Goal: Information Seeking & Learning: Learn about a topic

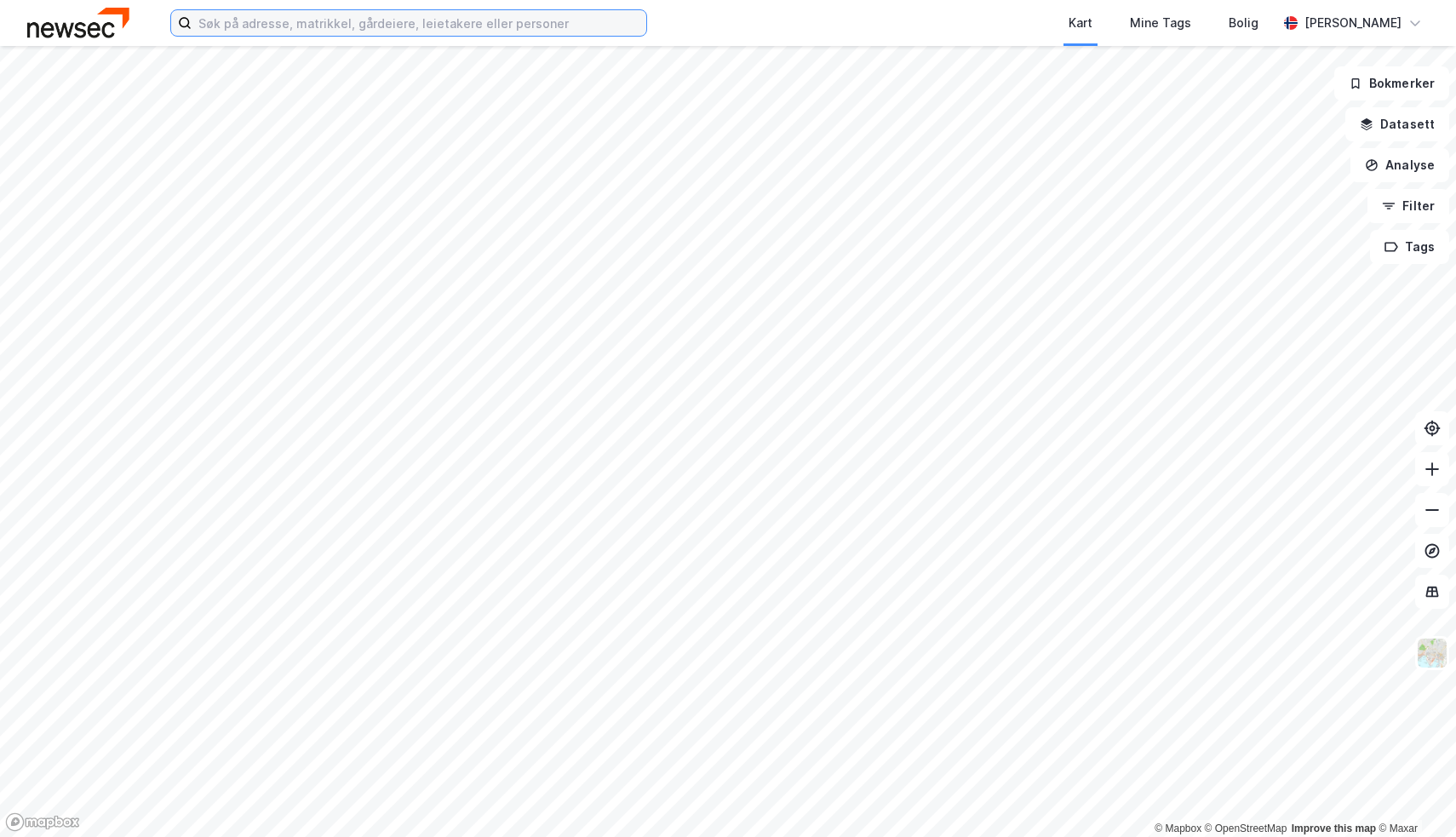
click at [607, 27] on input at bounding box center [419, 23] width 455 height 26
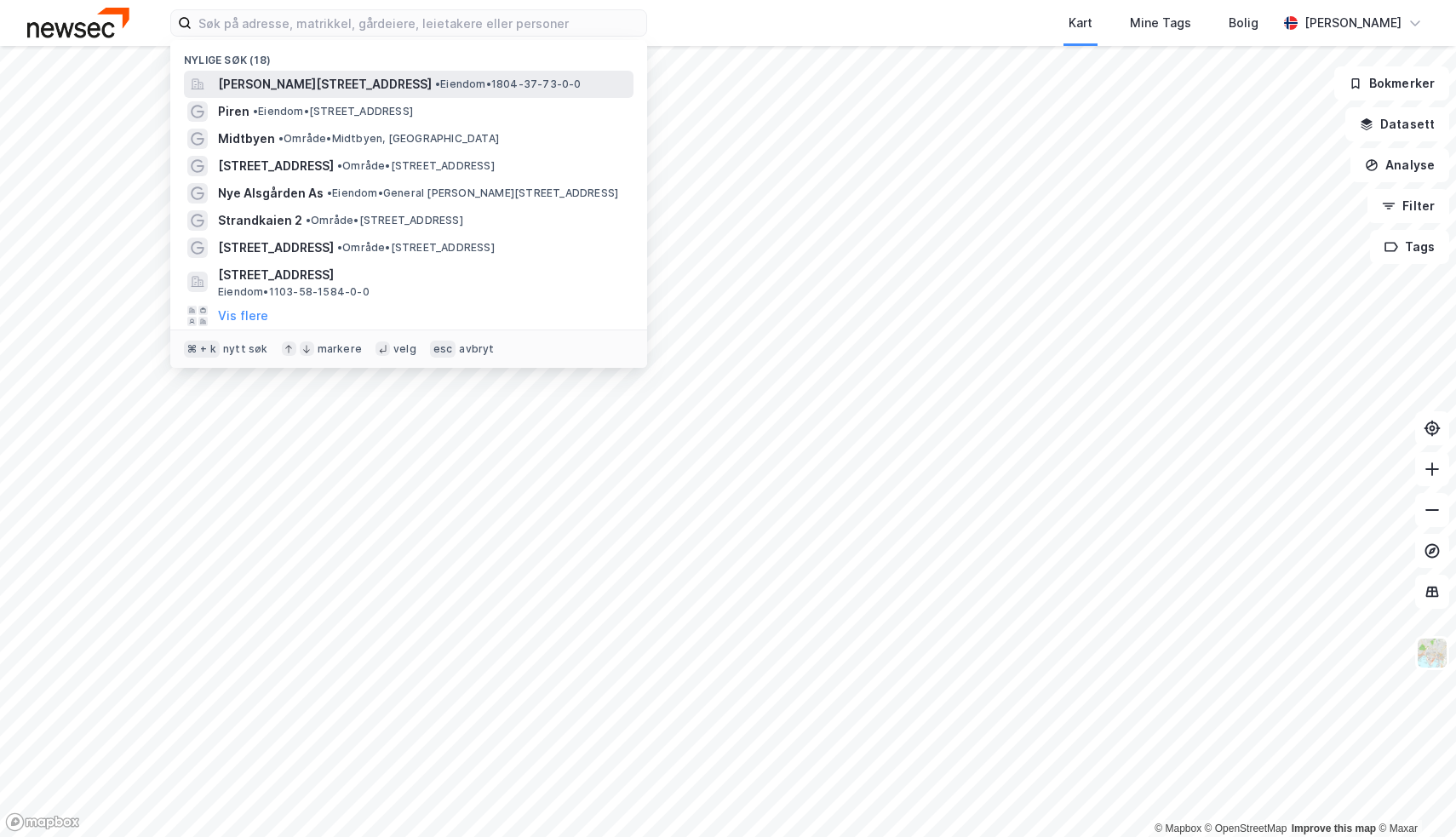
click at [533, 96] on div "[PERSON_NAME][STREET_ADDRESS] • Eiendom • 1804-37-73-0-0" at bounding box center [408, 84] width 449 height 27
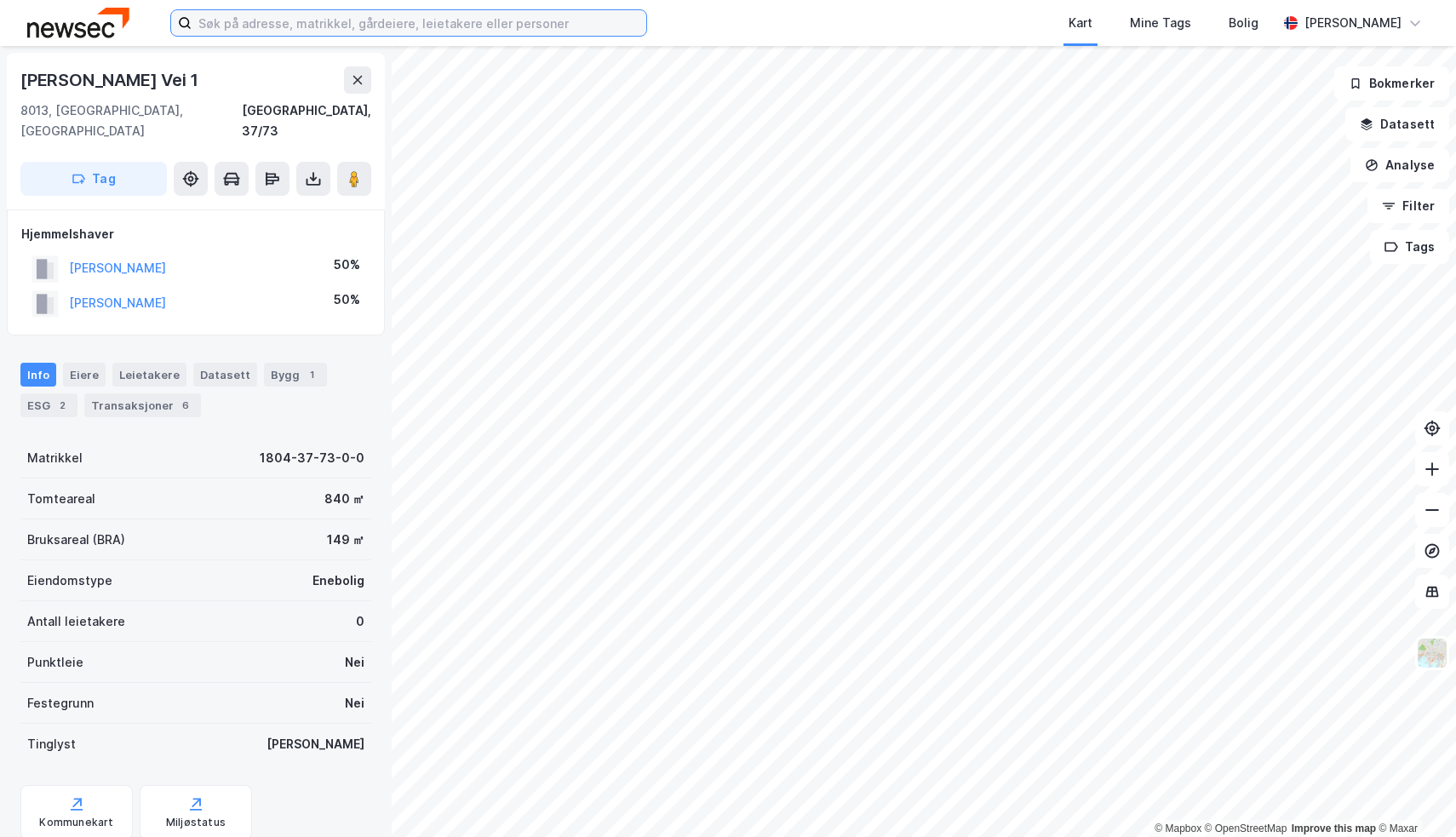
click at [352, 25] on input at bounding box center [419, 23] width 455 height 26
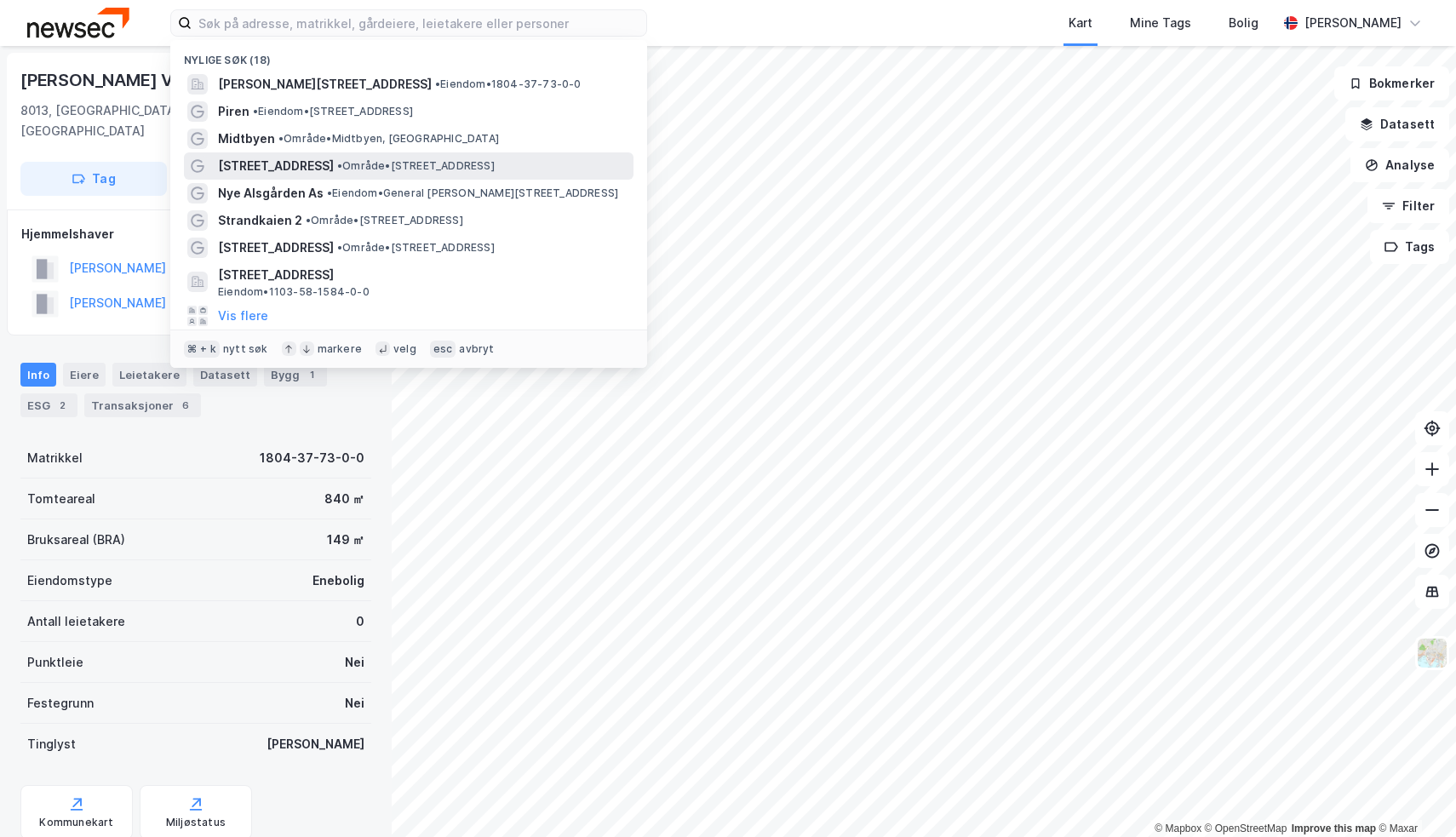
click at [364, 156] on div "[STREET_ADDRESS] • Område • [STREET_ADDRESS]" at bounding box center [424, 166] width 412 height 20
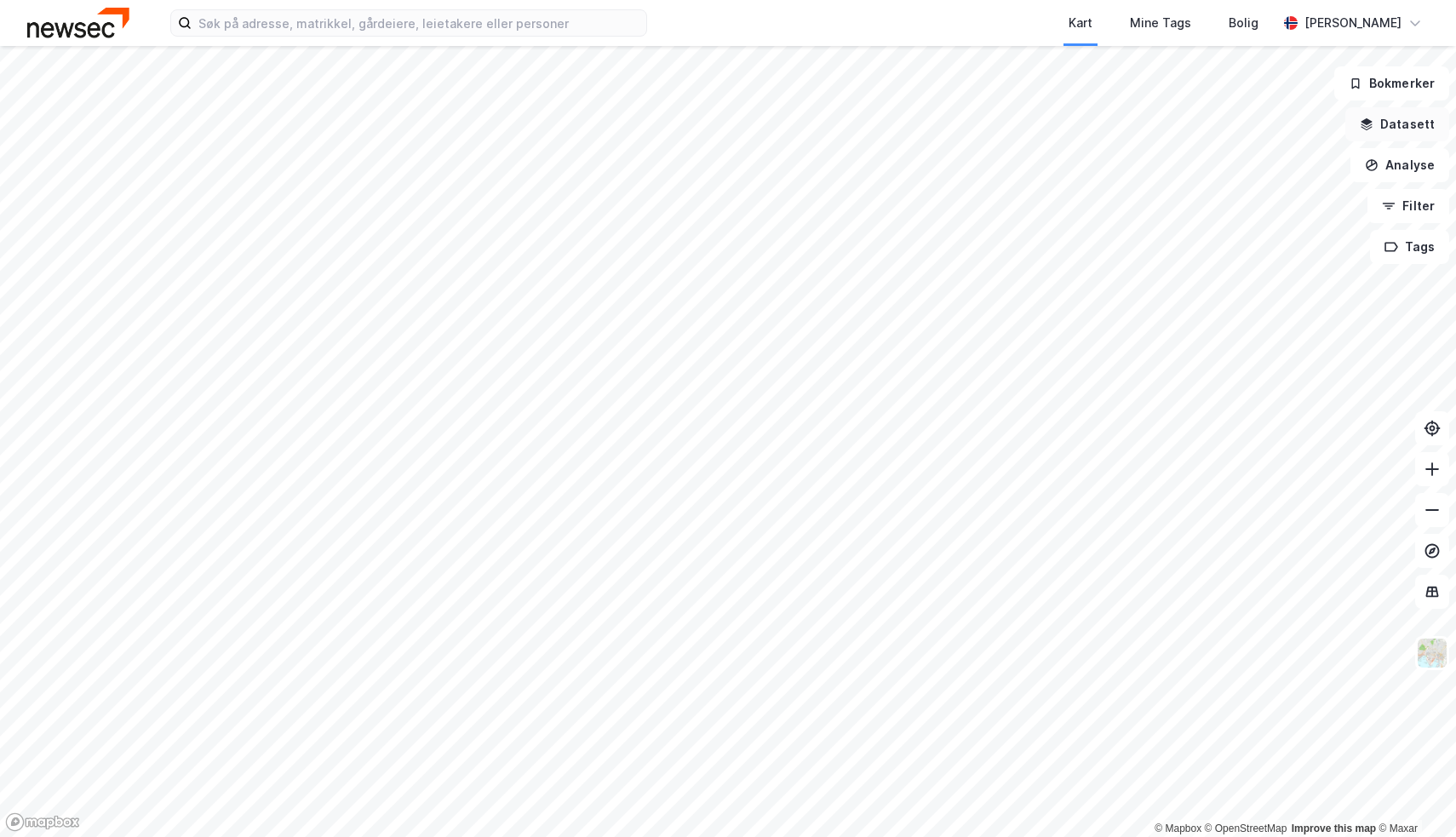
click at [1409, 114] on button "Datasett" at bounding box center [1398, 124] width 103 height 34
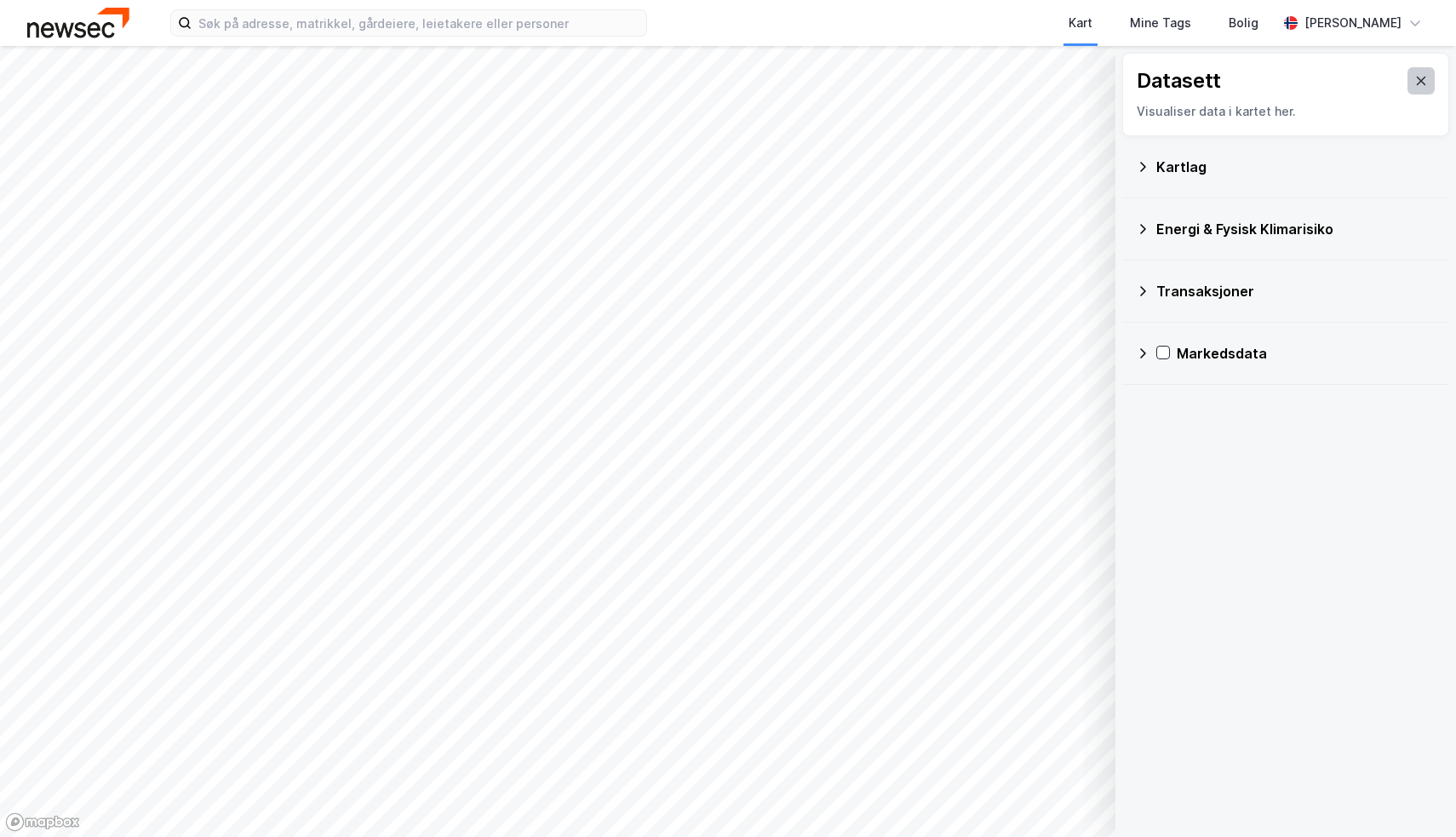
click at [1412, 85] on button at bounding box center [1421, 80] width 27 height 27
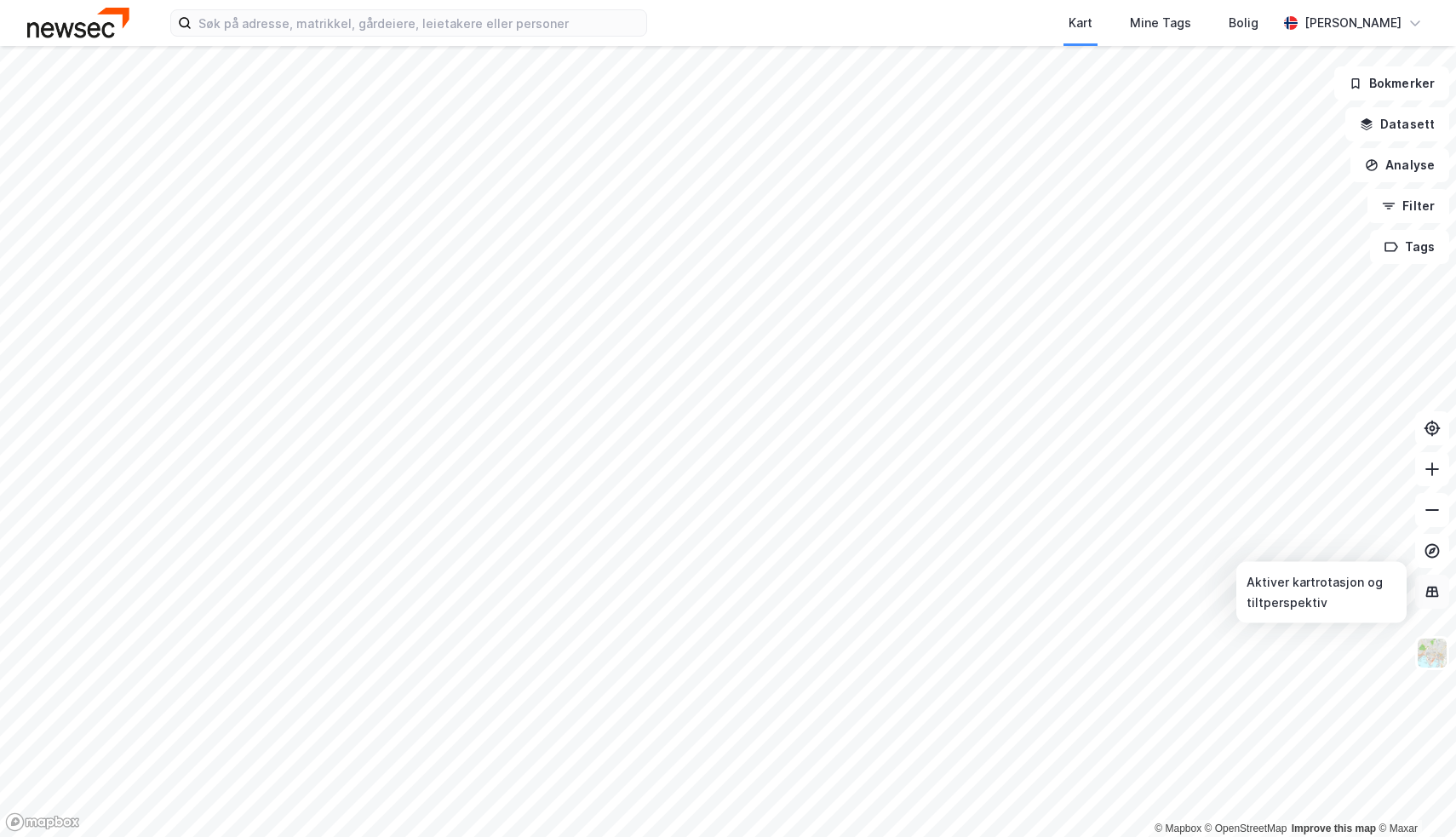
click at [1440, 586] on icon at bounding box center [1432, 592] width 17 height 17
click at [1381, 220] on button "Filter" at bounding box center [1408, 206] width 81 height 34
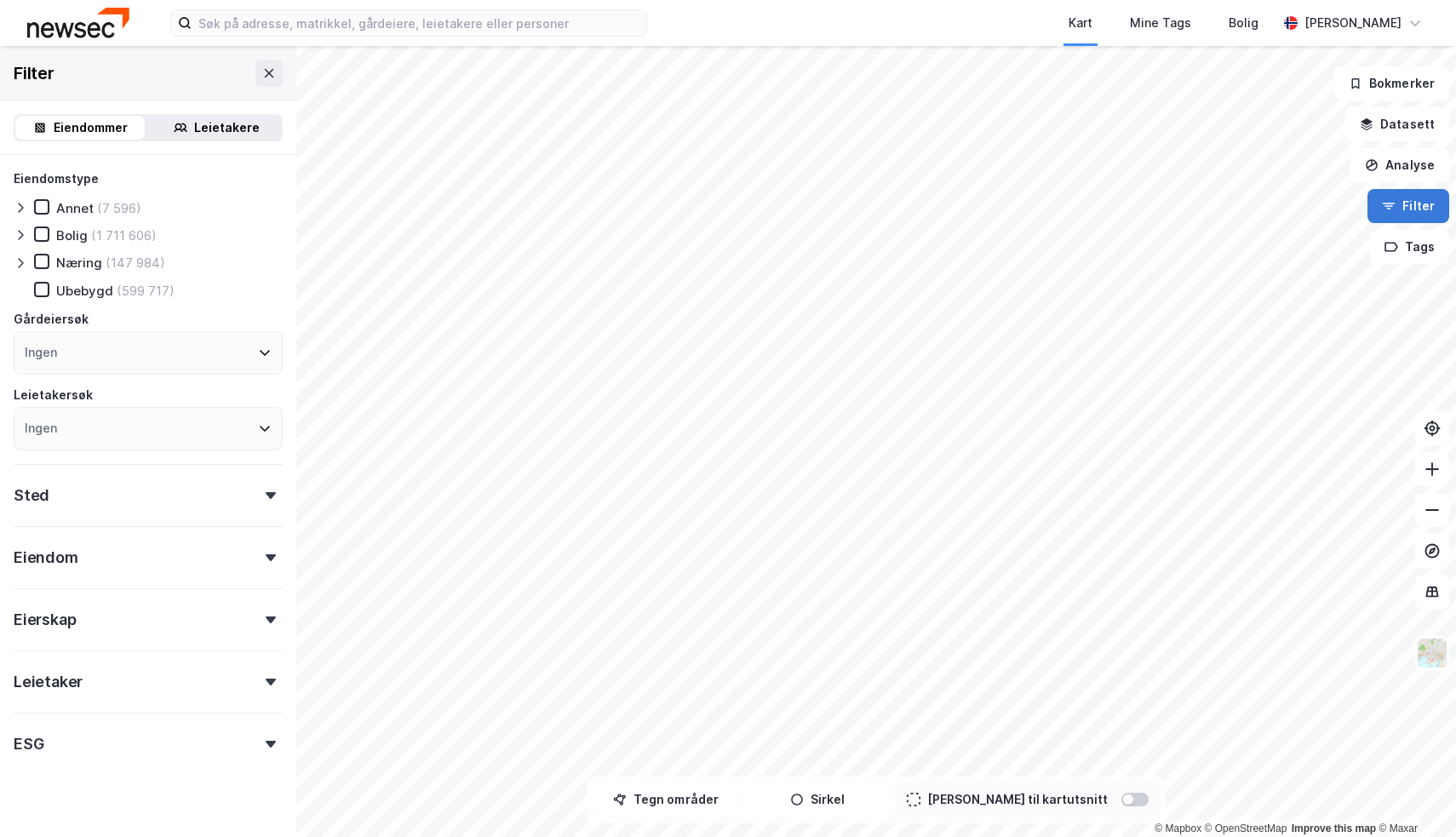
click at [1415, 217] on button "Filter" at bounding box center [1408, 206] width 81 height 34
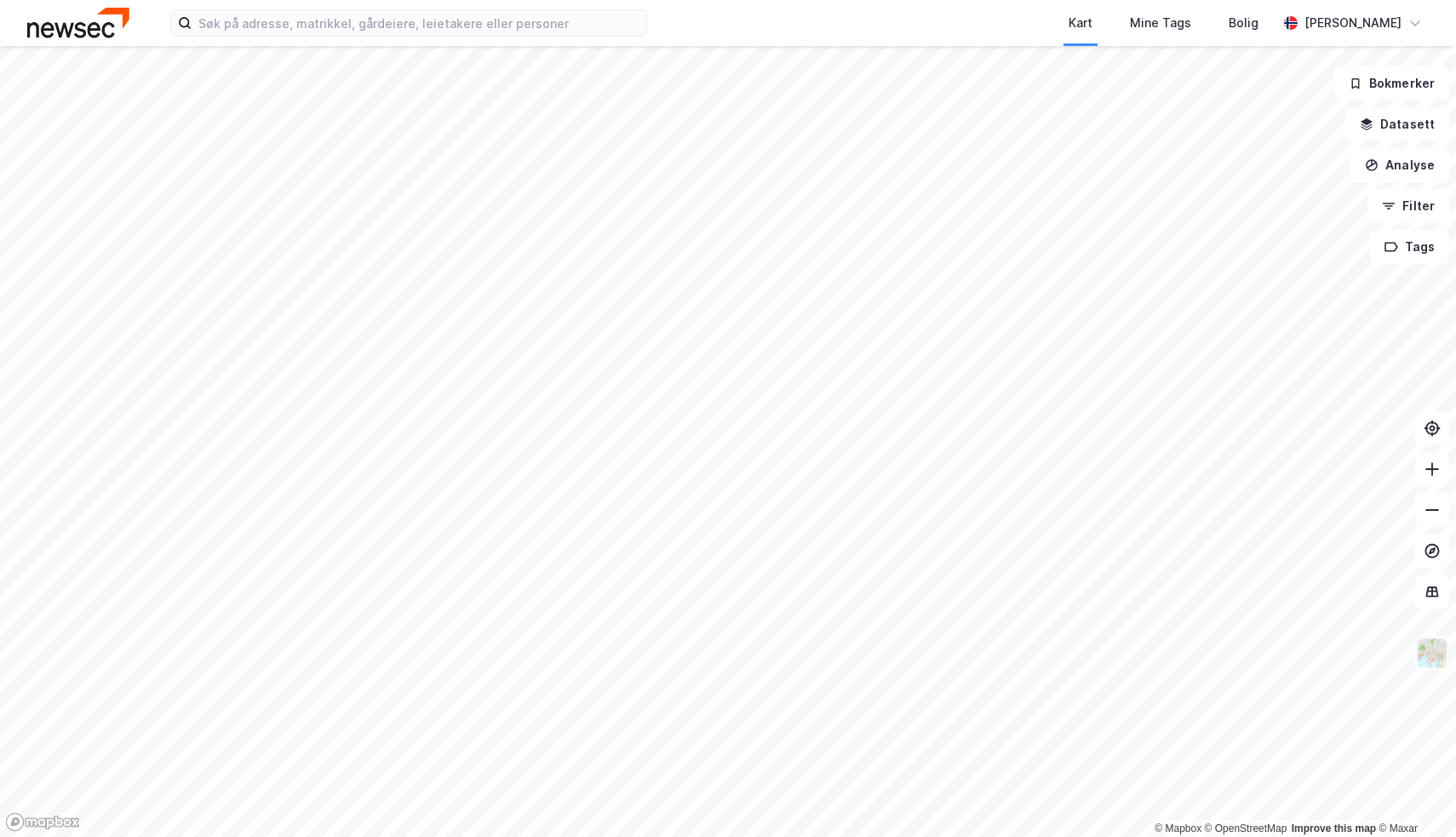
click at [1428, 664] on img at bounding box center [1432, 653] width 33 height 33
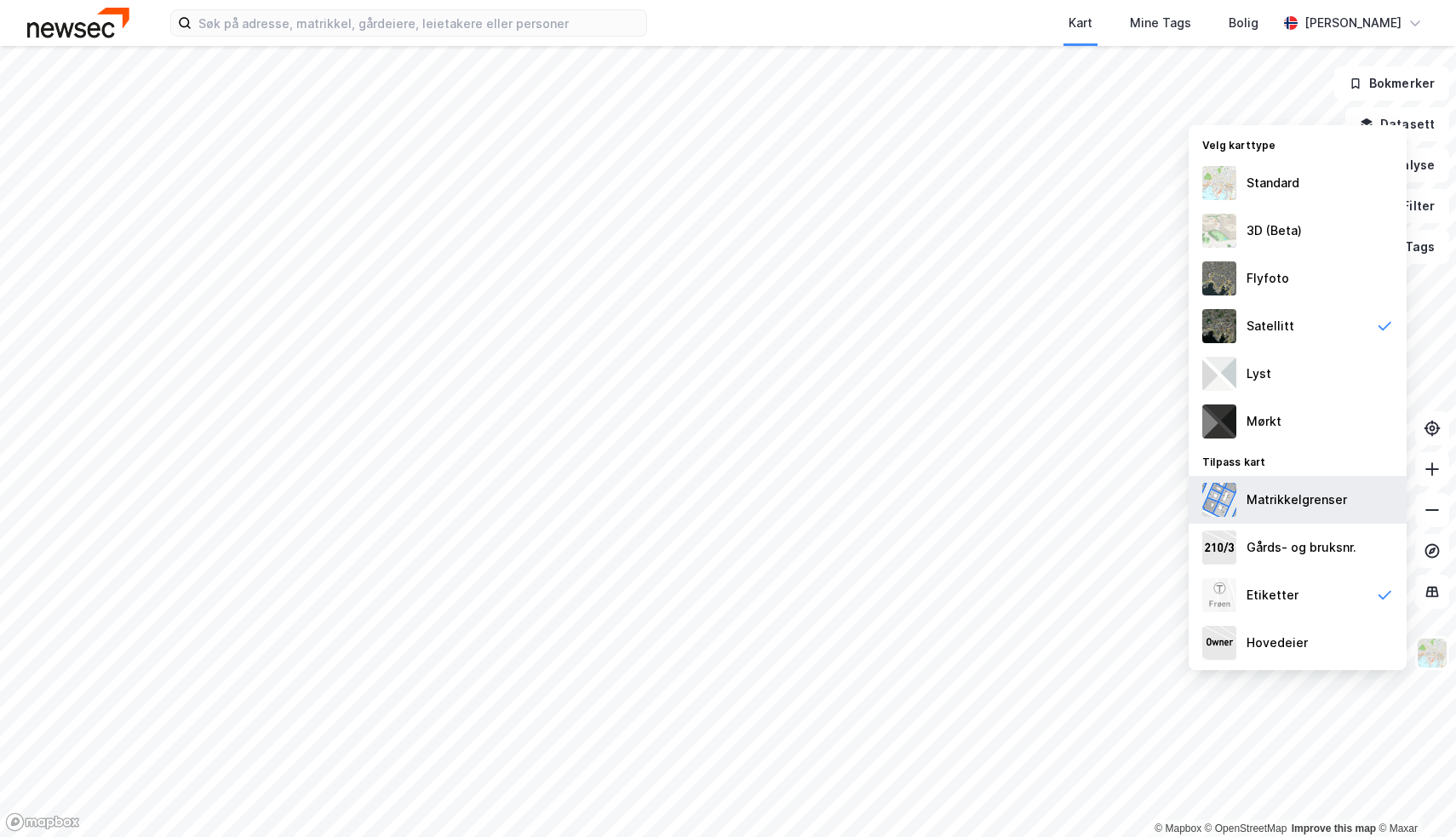
click at [1331, 512] on div "Matrikkelgrenser" at bounding box center [1298, 500] width 218 height 48
click at [1304, 632] on div "Hovedeier" at bounding box center [1298, 643] width 218 height 48
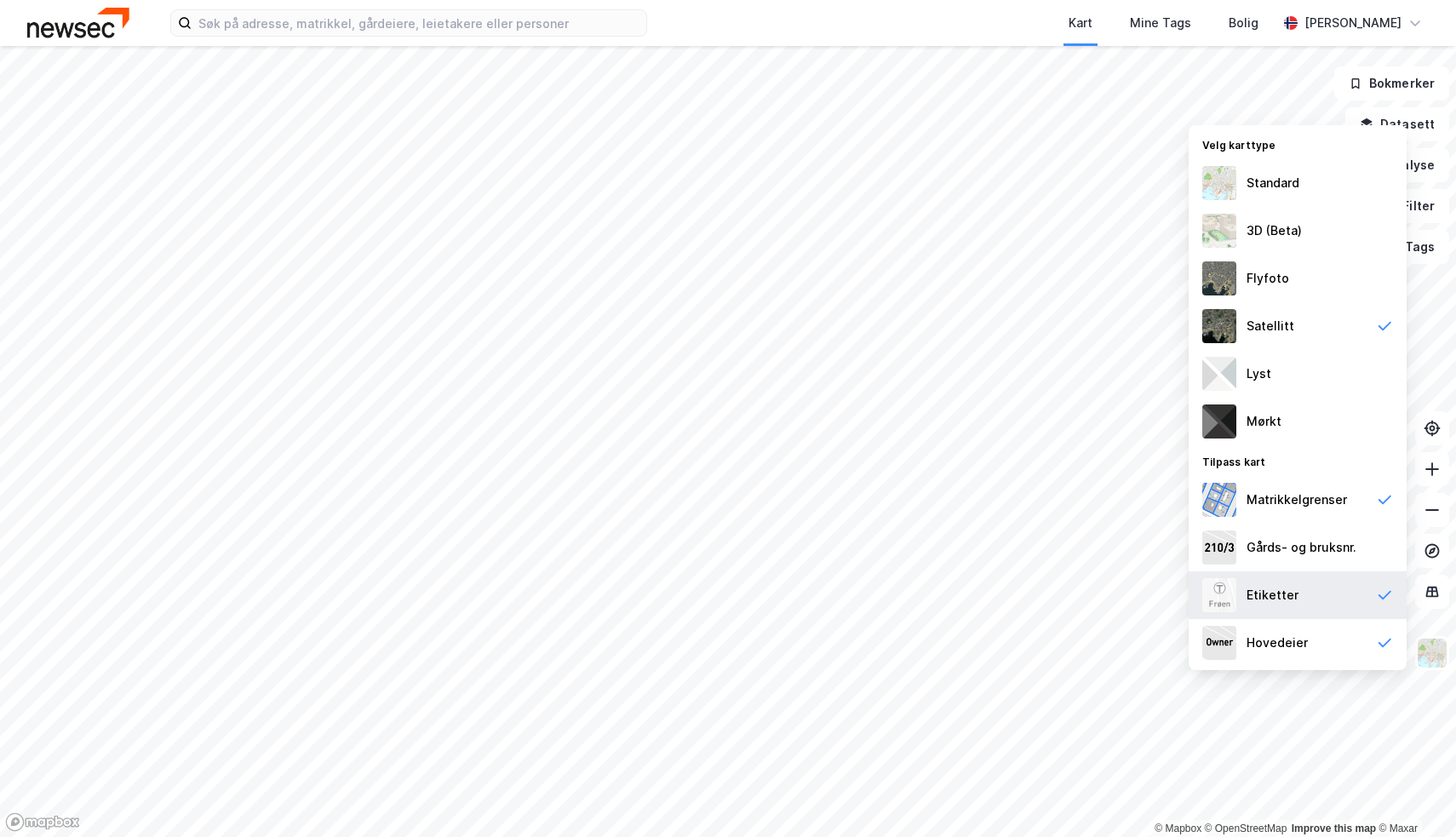
click at [1305, 604] on div "Etiketter" at bounding box center [1298, 596] width 218 height 48
click at [1306, 634] on div "Hovedeier" at bounding box center [1298, 643] width 218 height 48
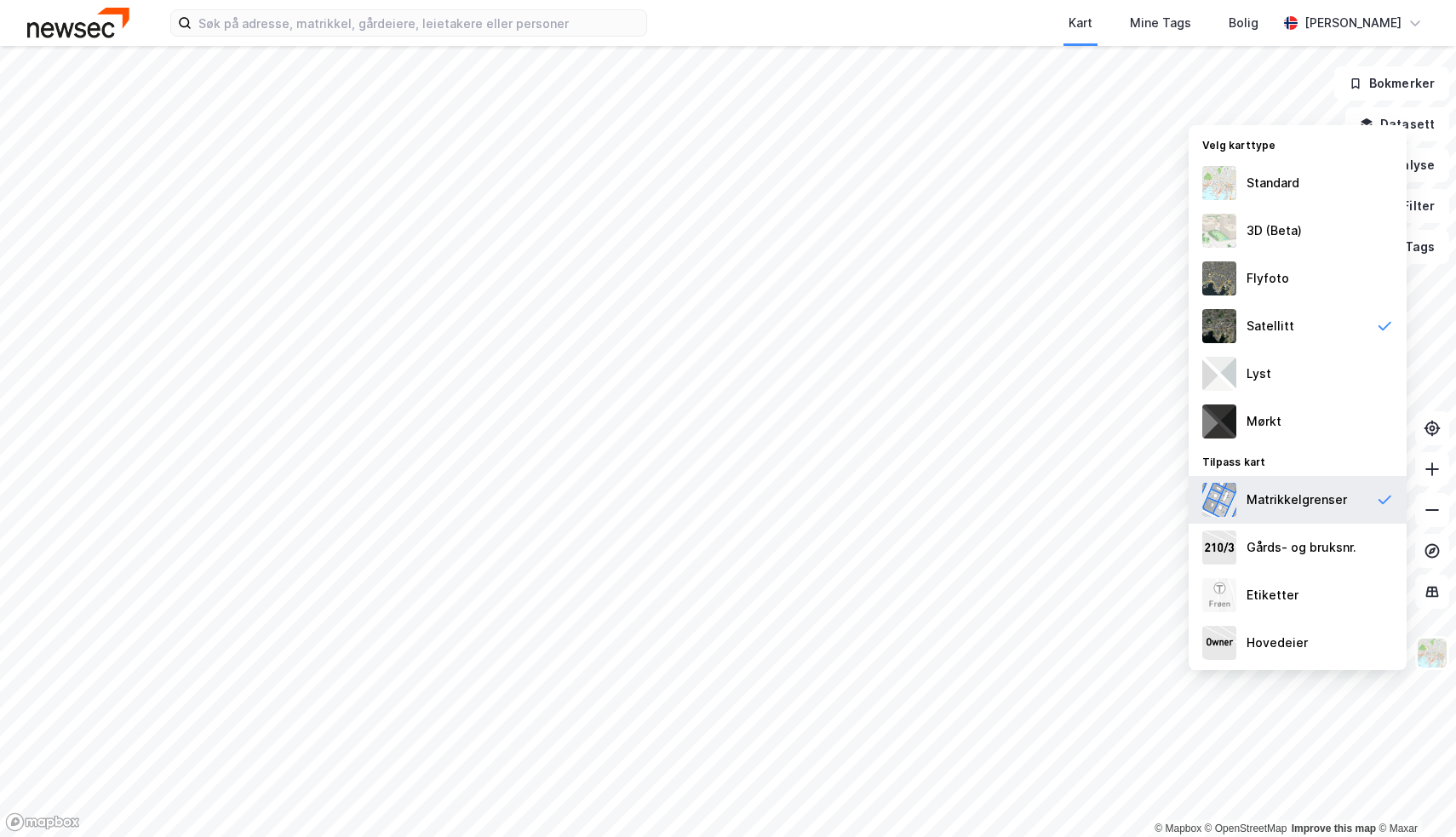
click at [1305, 504] on div "Matrikkelgrenser" at bounding box center [1296, 499] width 101 height 20
click at [1285, 428] on div "Mørkt" at bounding box center [1298, 421] width 218 height 48
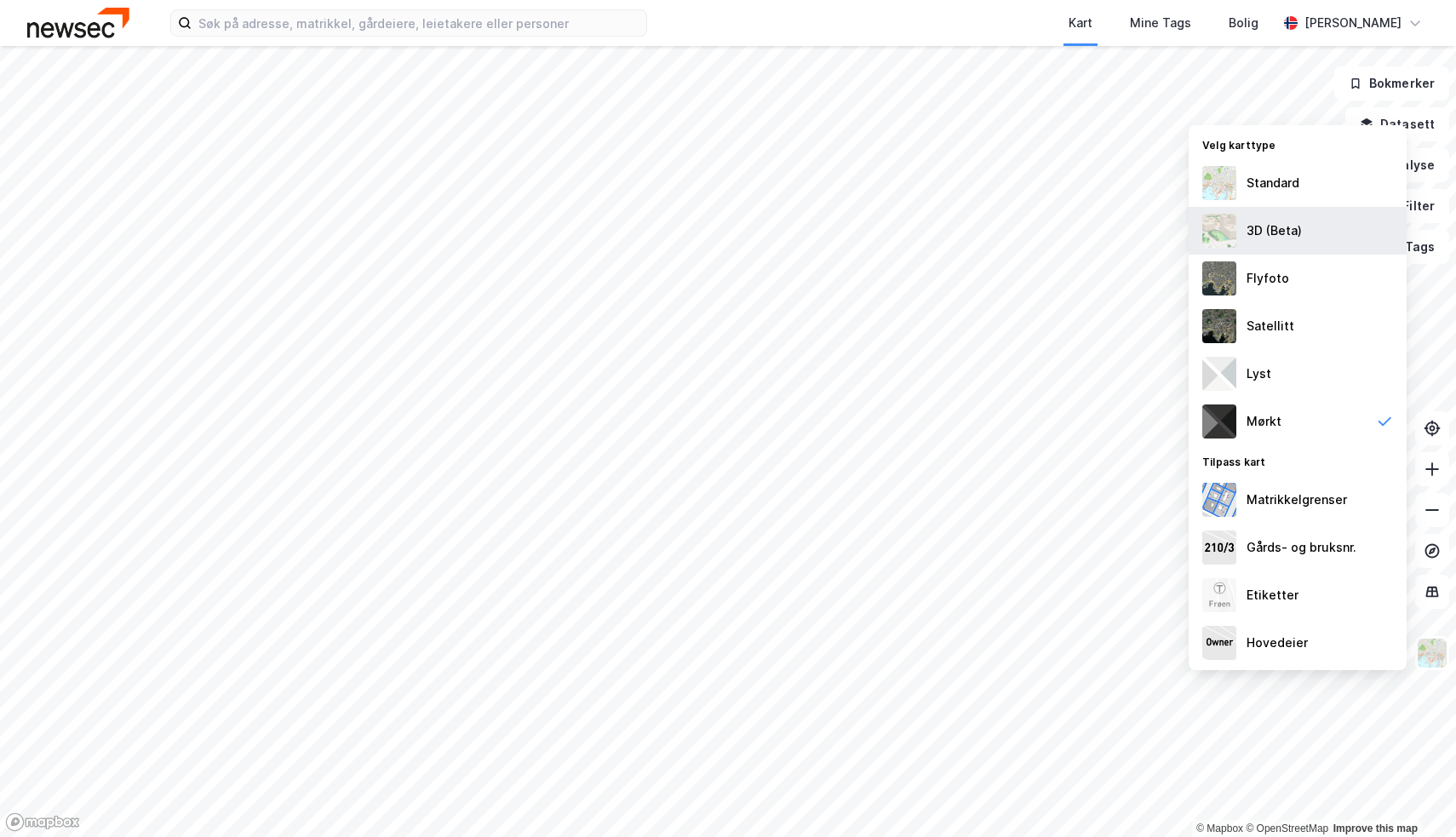
click at [1291, 249] on div "3D (Beta)" at bounding box center [1298, 231] width 218 height 48
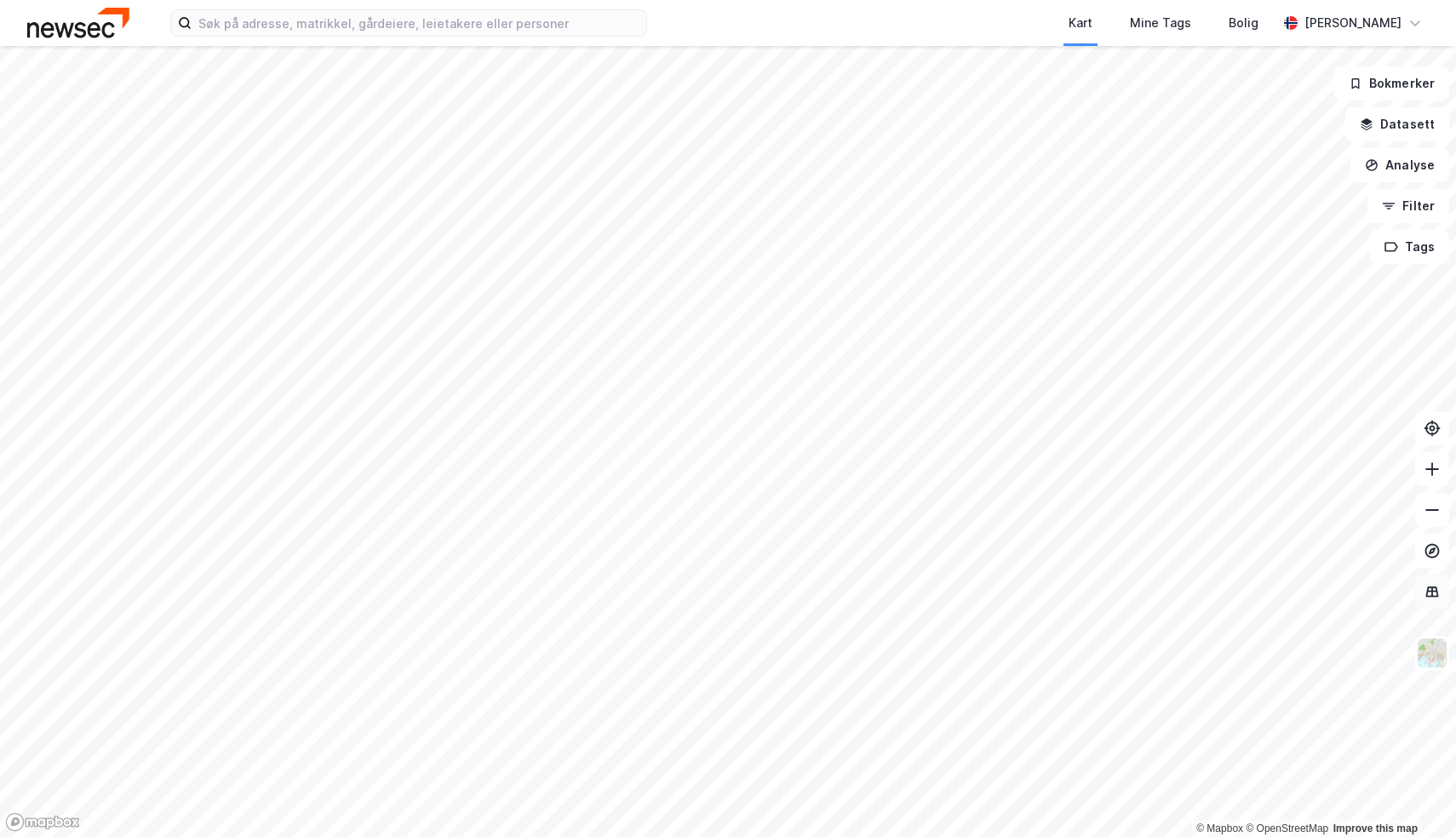
click at [1445, 599] on button at bounding box center [1432, 592] width 34 height 34
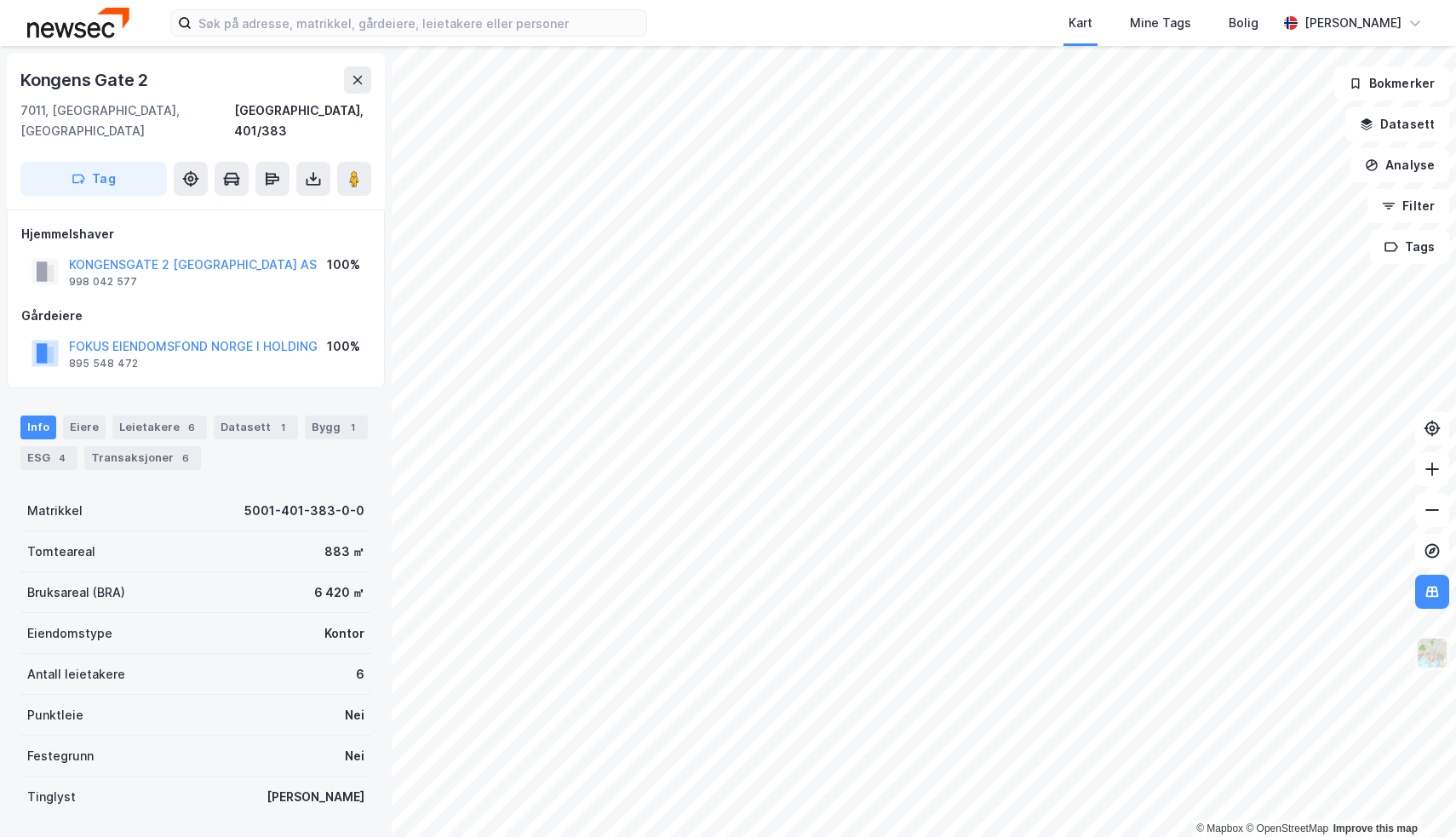
click at [1435, 660] on img at bounding box center [1432, 653] width 33 height 33
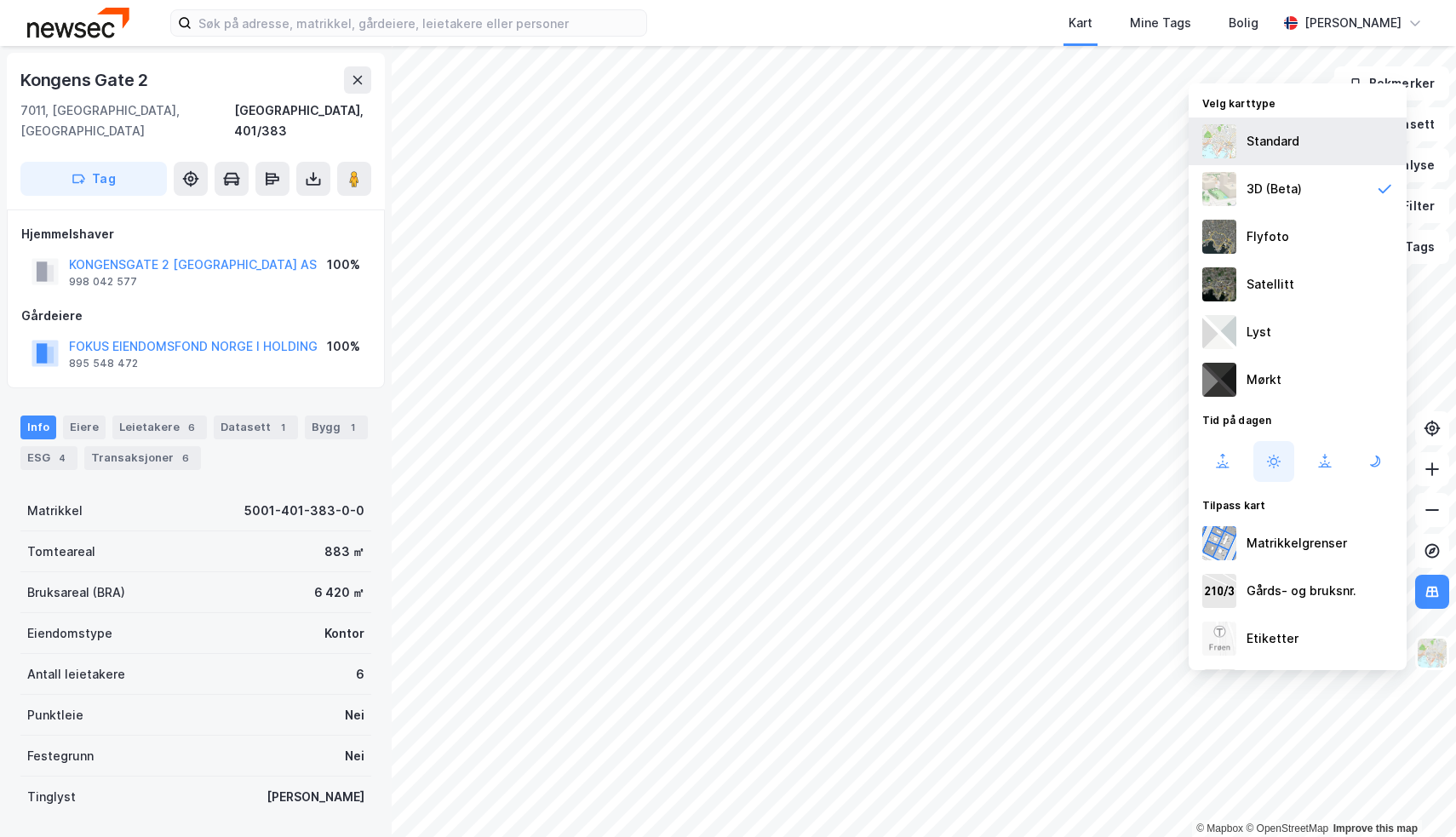
click at [1285, 146] on div "Standard" at bounding box center [1272, 141] width 53 height 20
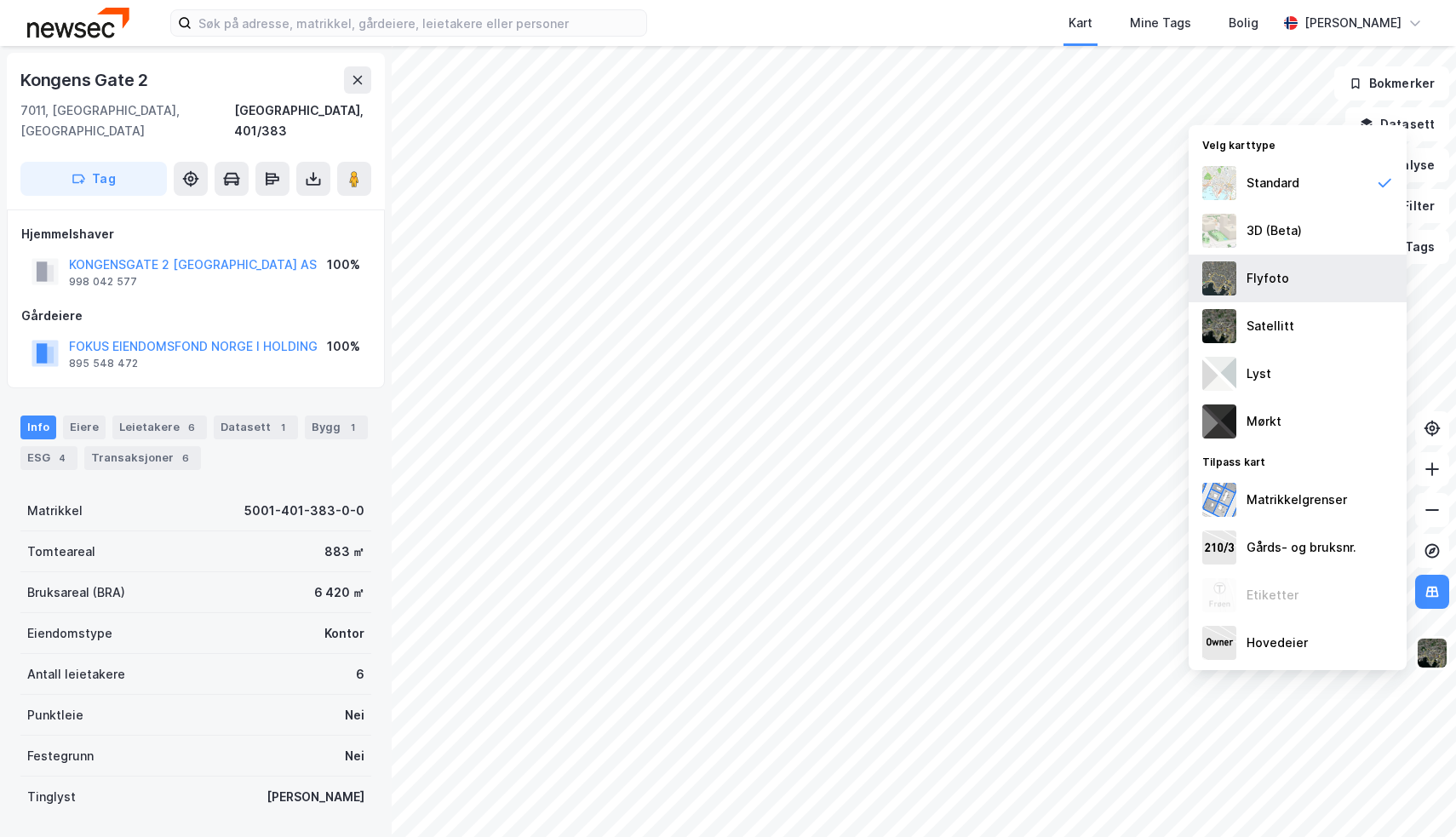
click at [1315, 277] on div "Flyfoto" at bounding box center [1298, 279] width 218 height 48
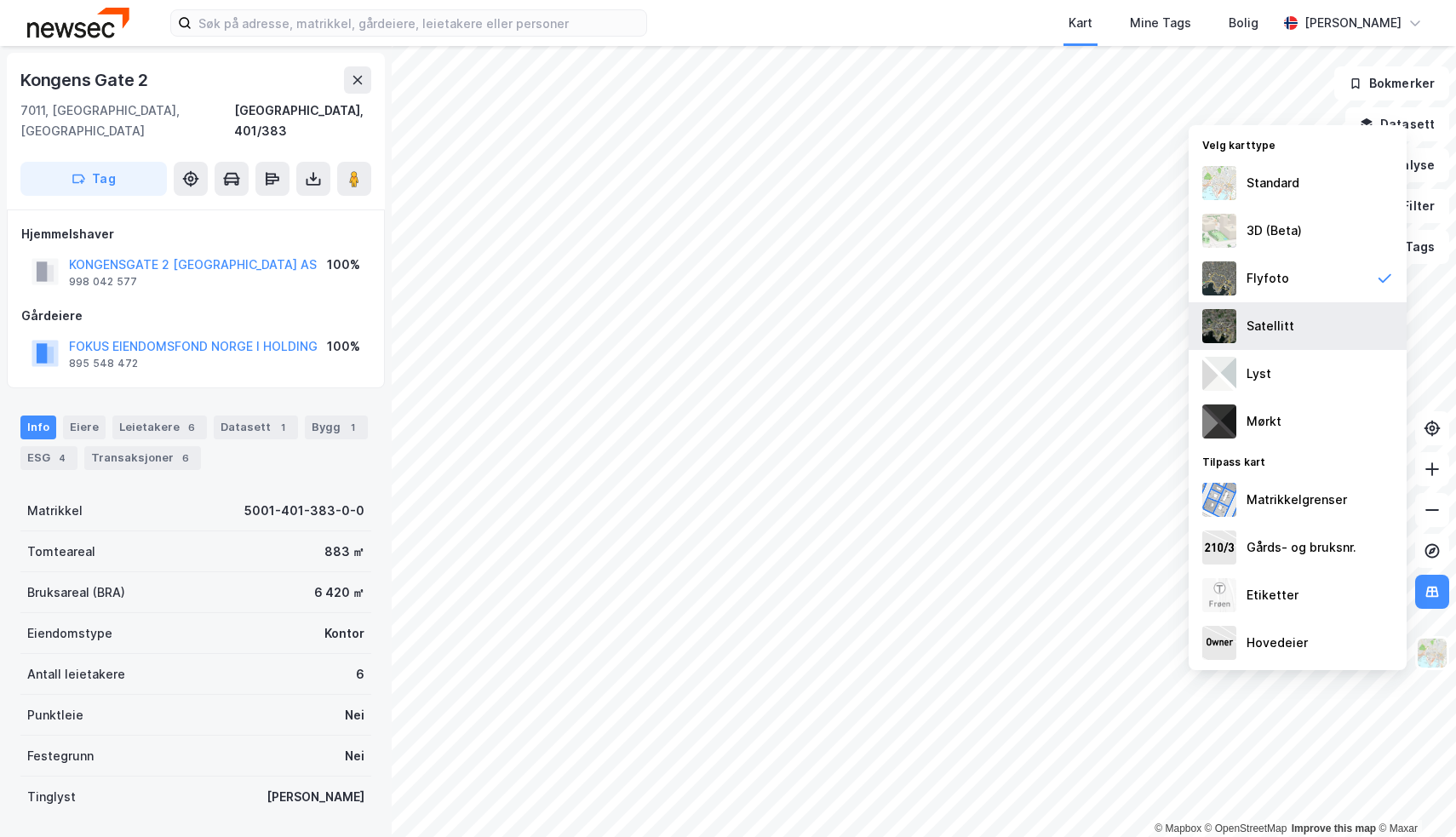
click at [1313, 328] on div "Satellitt" at bounding box center [1298, 327] width 218 height 48
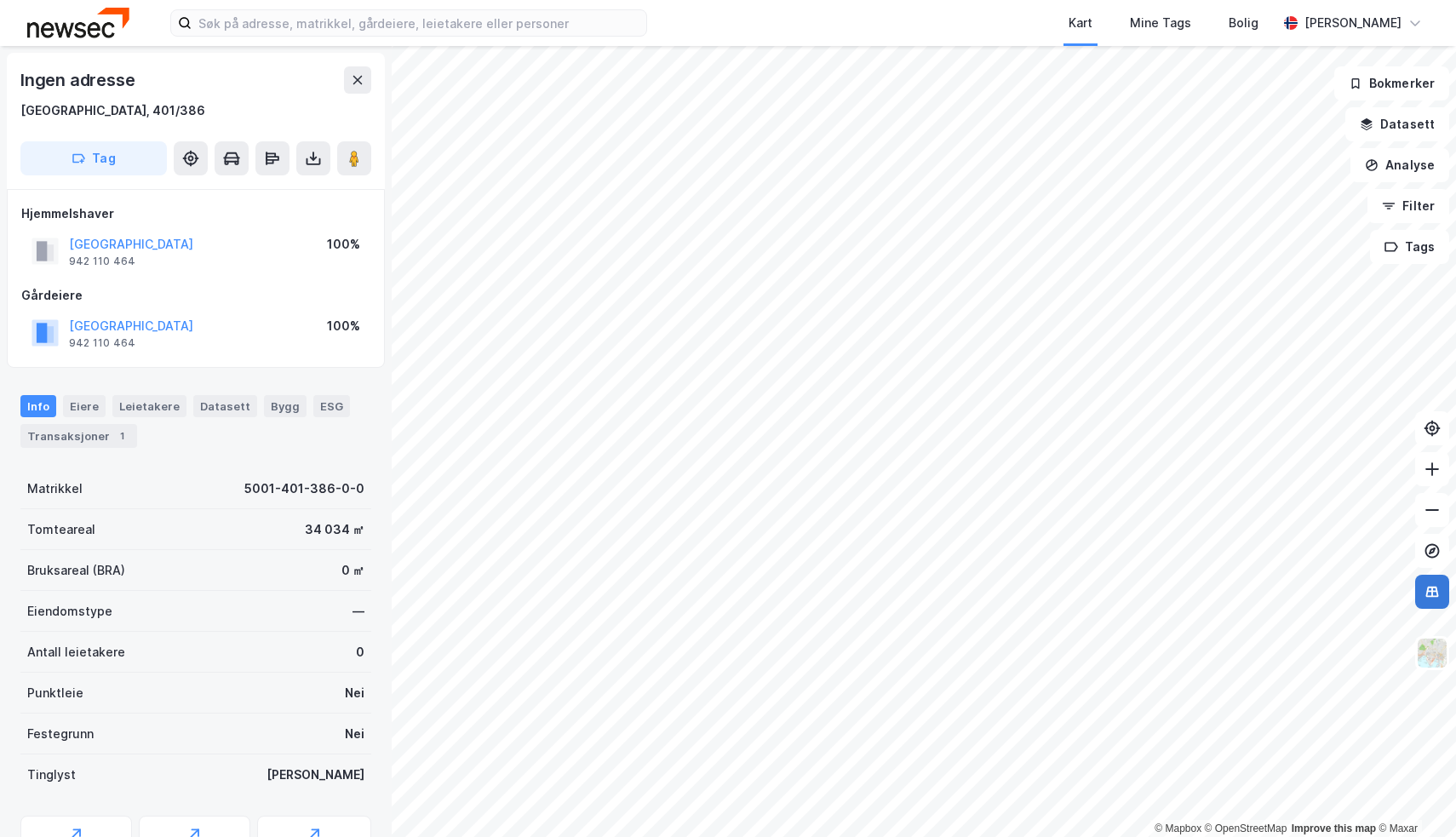
click at [1445, 592] on button at bounding box center [1432, 592] width 34 height 34
click at [1442, 651] on img at bounding box center [1432, 653] width 33 height 33
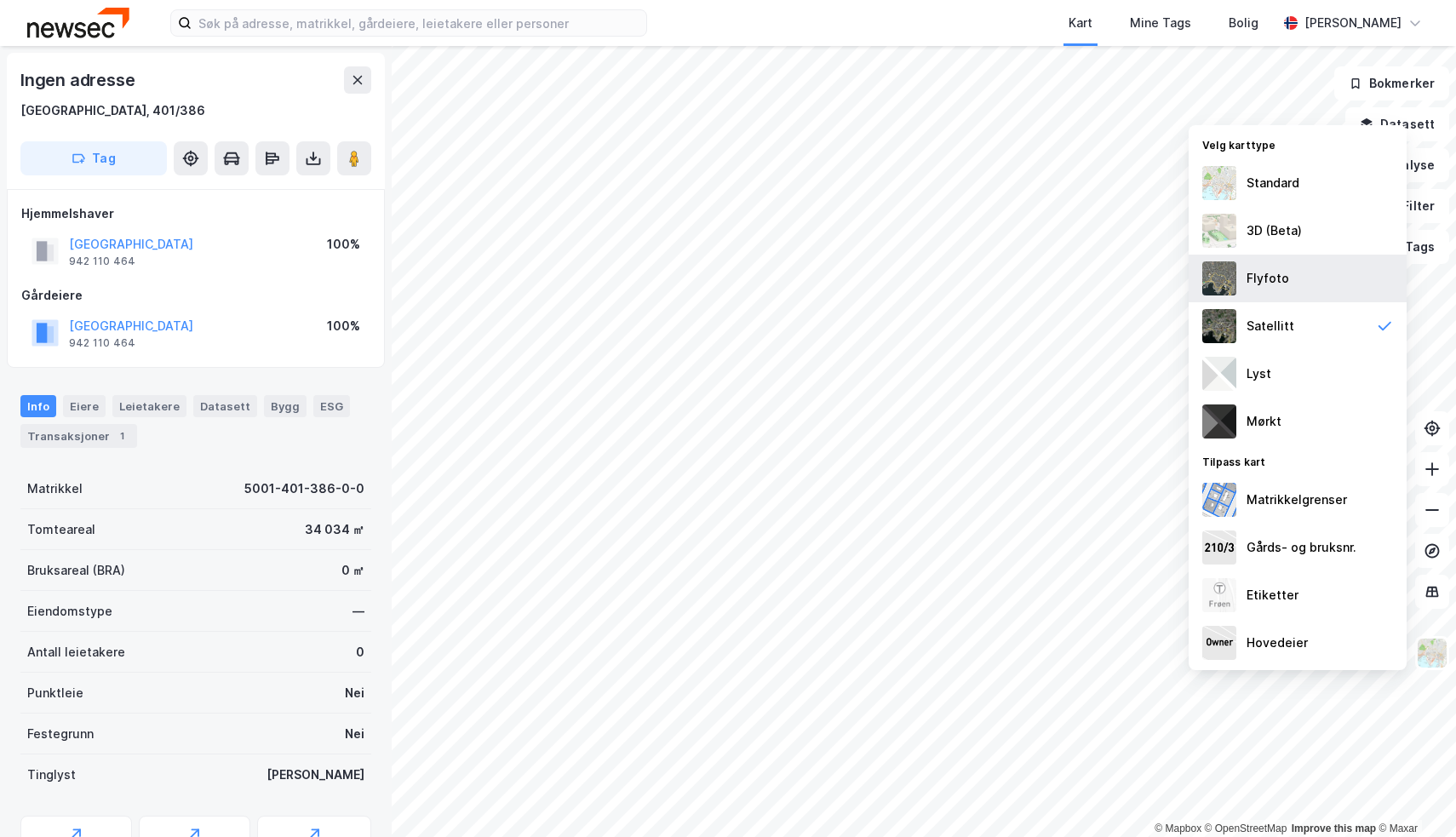
click at [1290, 283] on div "Flyfoto" at bounding box center [1298, 279] width 218 height 48
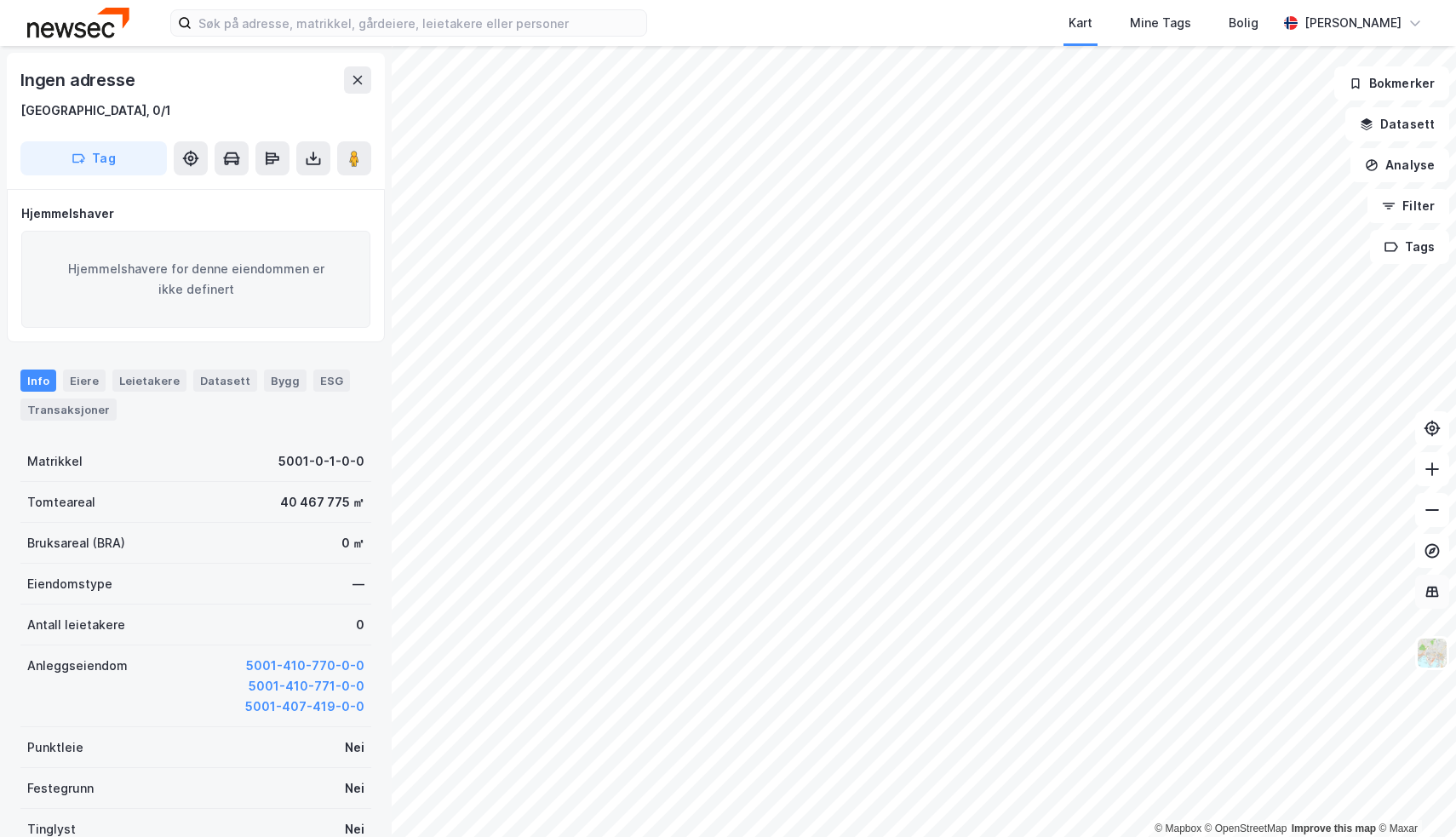
click at [1437, 586] on icon at bounding box center [1432, 592] width 17 height 17
